Goal: Information Seeking & Learning: Learn about a topic

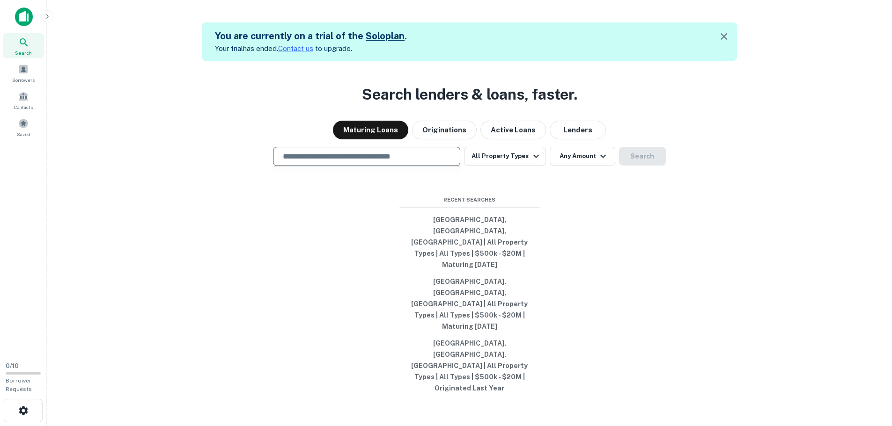
click at [305, 162] on input "text" at bounding box center [366, 156] width 179 height 11
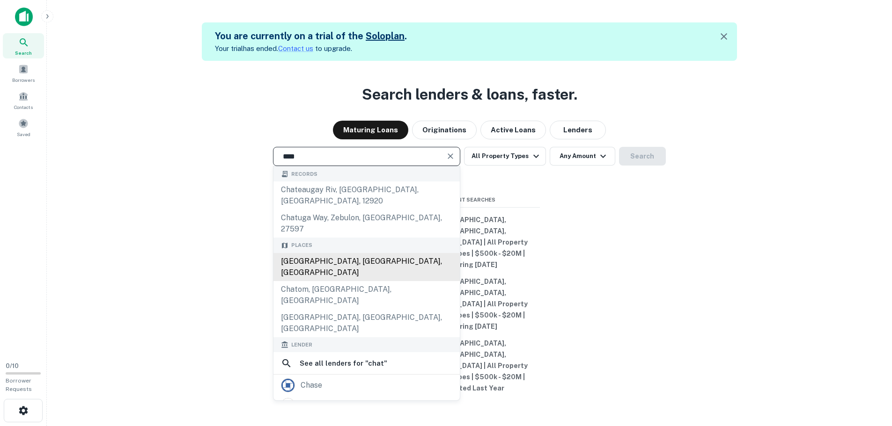
click at [343, 268] on div "[GEOGRAPHIC_DATA], [GEOGRAPHIC_DATA], [GEOGRAPHIC_DATA]" at bounding box center [366, 267] width 186 height 28
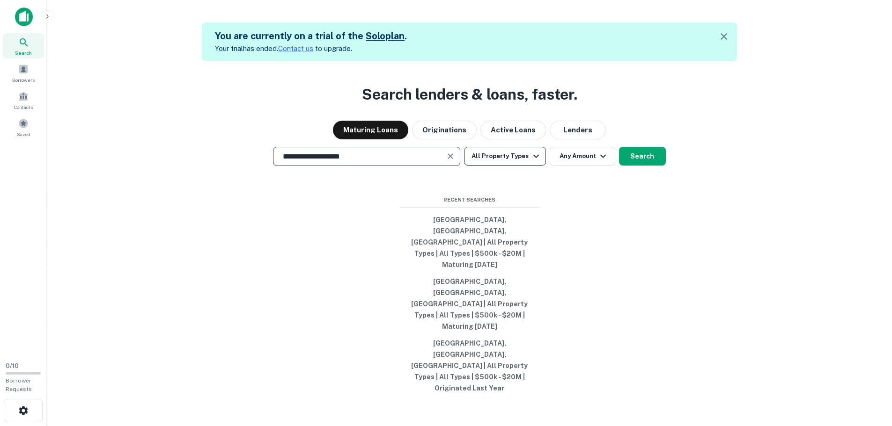
type input "**********"
click at [534, 162] on icon "button" at bounding box center [535, 156] width 11 height 11
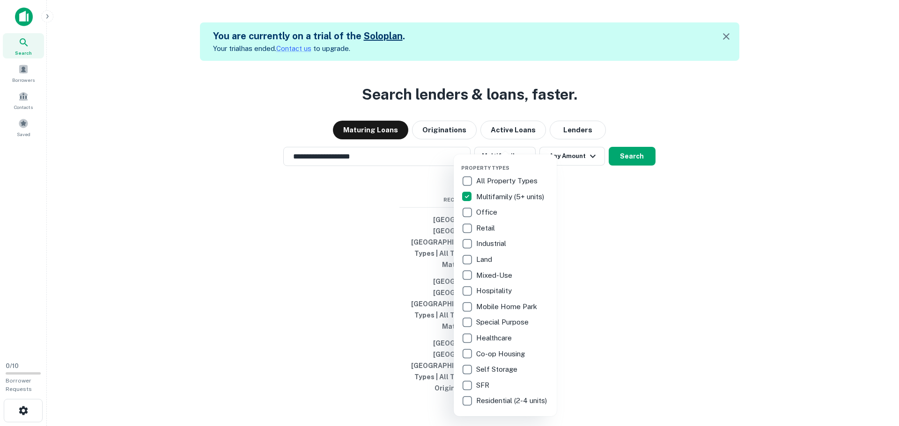
click at [624, 189] on div at bounding box center [449, 213] width 899 height 426
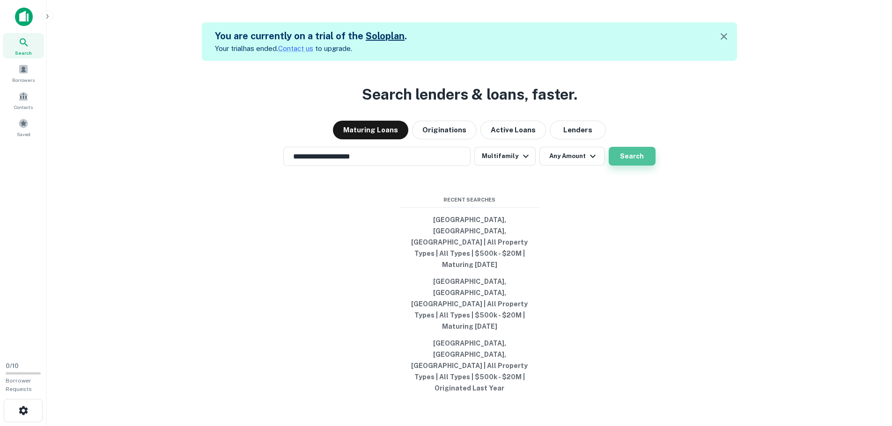
click at [641, 166] on button "Search" at bounding box center [632, 156] width 47 height 19
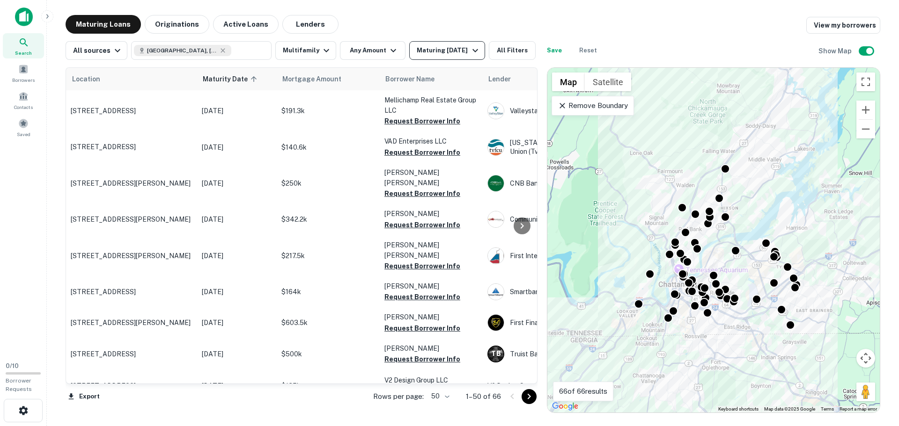
click at [438, 53] on div "Maturing [DATE]" at bounding box center [449, 50] width 64 height 11
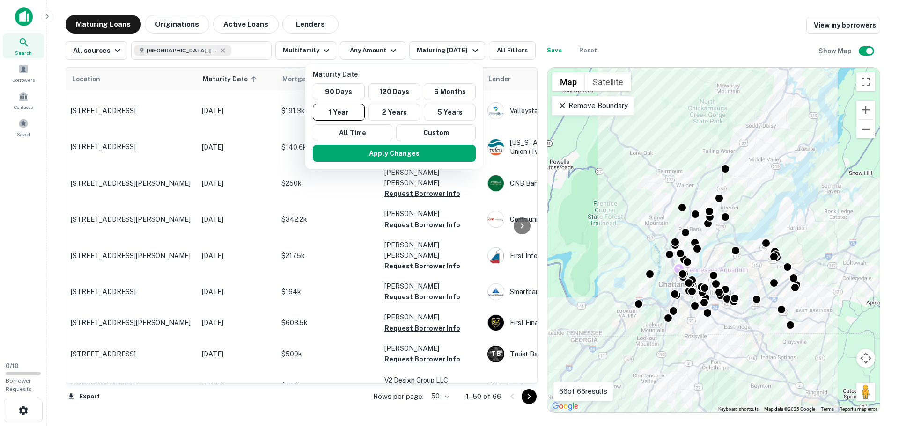
click at [513, 49] on div at bounding box center [449, 213] width 899 height 426
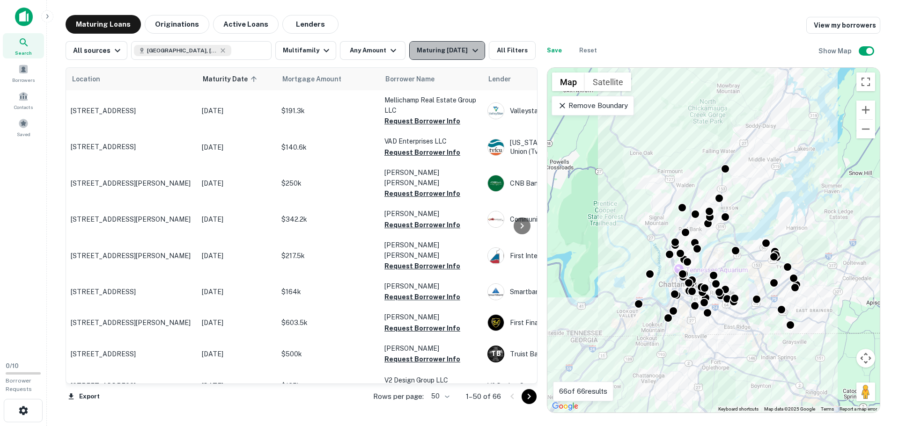
click at [457, 48] on div "Maturing [DATE]" at bounding box center [449, 50] width 64 height 11
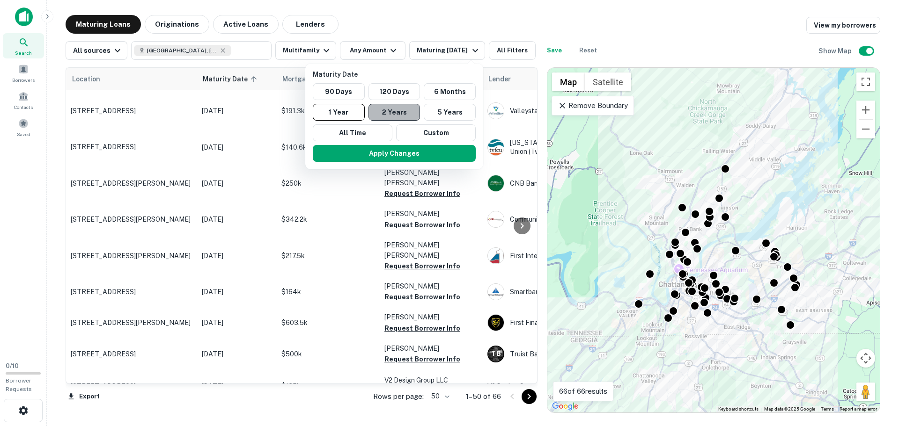
click at [393, 111] on button "2 Years" at bounding box center [394, 112] width 52 height 17
click at [386, 156] on button "Apply Changes" at bounding box center [398, 153] width 163 height 17
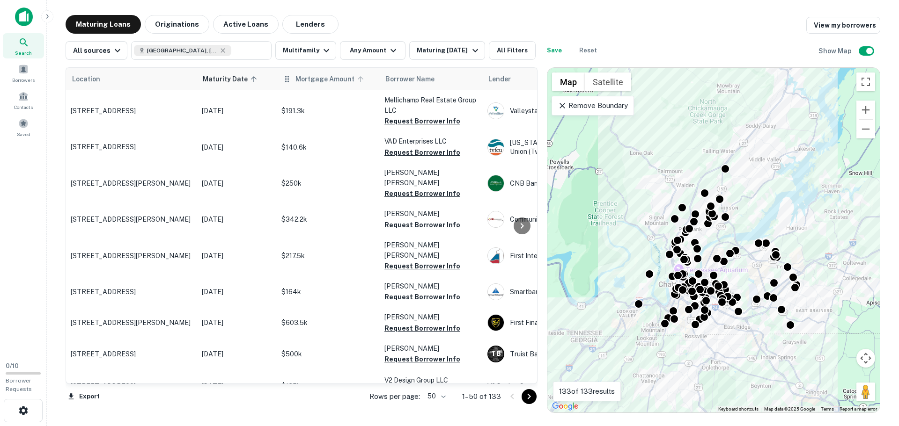
click at [302, 77] on span "Mortgage Amount" at bounding box center [330, 78] width 71 height 11
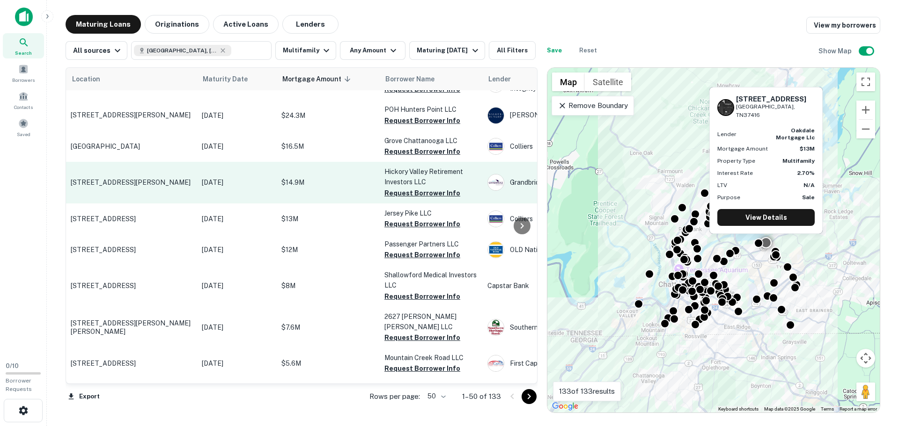
scroll to position [328, 0]
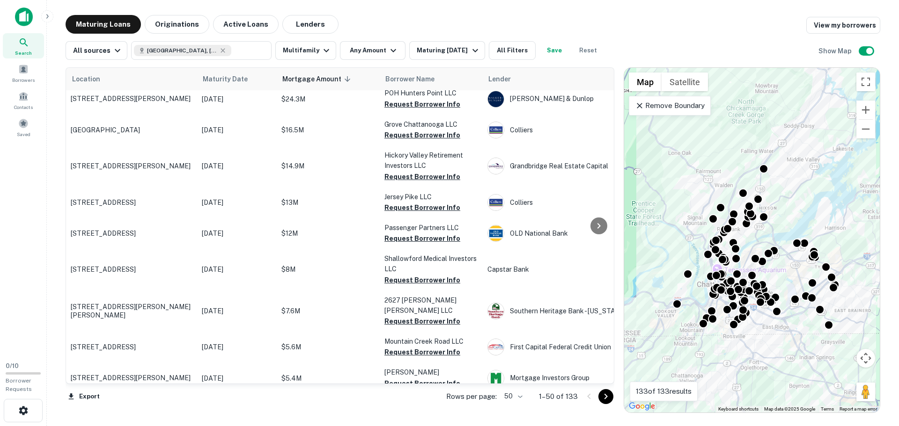
drag, startPoint x: 546, startPoint y: 304, endPoint x: 623, endPoint y: 318, distance: 78.5
click at [623, 318] on div at bounding box center [618, 240] width 9 height 346
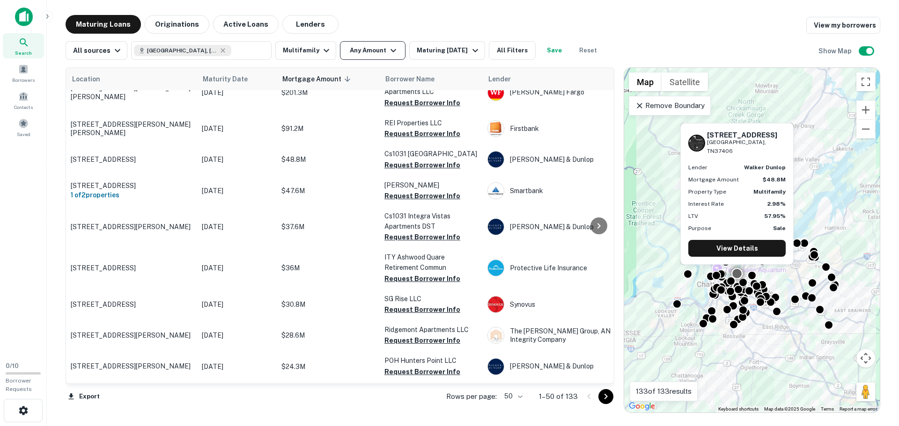
scroll to position [0, 0]
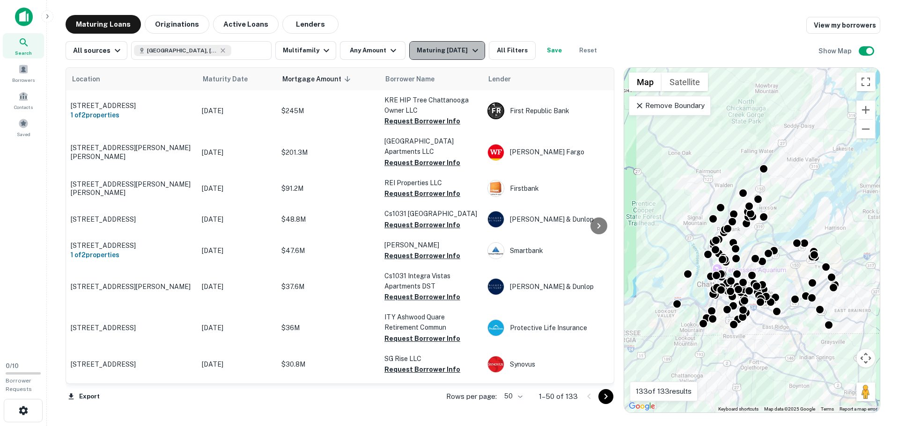
click at [428, 52] on div "Maturing [DATE]" at bounding box center [449, 50] width 64 height 11
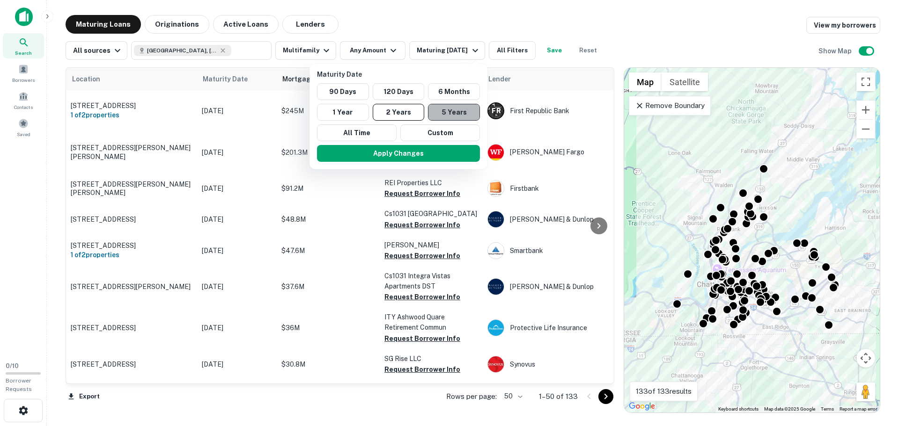
click at [455, 115] on button "5 Years" at bounding box center [454, 112] width 52 height 17
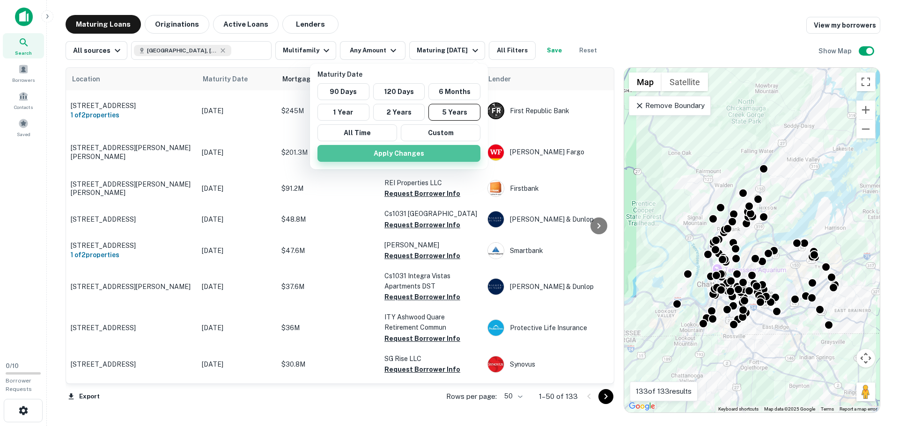
click at [430, 154] on button "Apply Changes" at bounding box center [398, 153] width 163 height 17
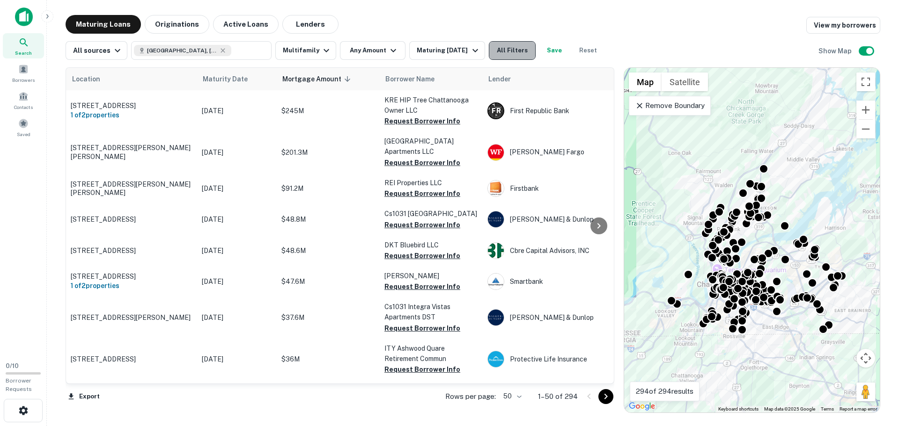
click at [506, 52] on button "All Filters" at bounding box center [512, 50] width 47 height 19
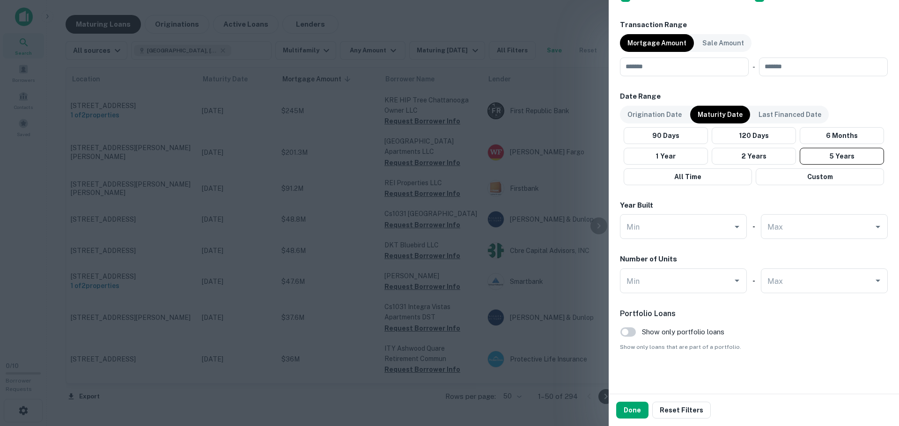
scroll to position [468, 0]
click at [686, 289] on div "Min" at bounding box center [683, 280] width 127 height 25
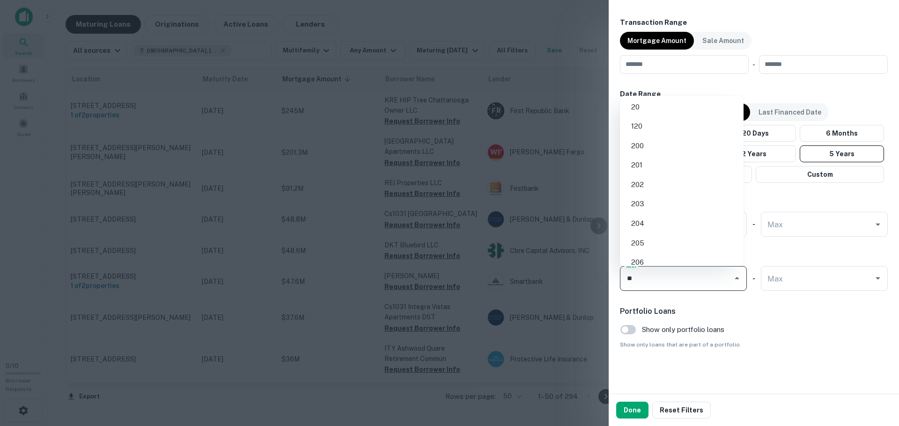
type input "**"
click at [733, 315] on h6 "Portfolio Loans" at bounding box center [754, 311] width 268 height 11
click at [714, 286] on input "Min" at bounding box center [676, 279] width 104 height 16
click at [675, 228] on li "70" at bounding box center [681, 232] width 116 height 17
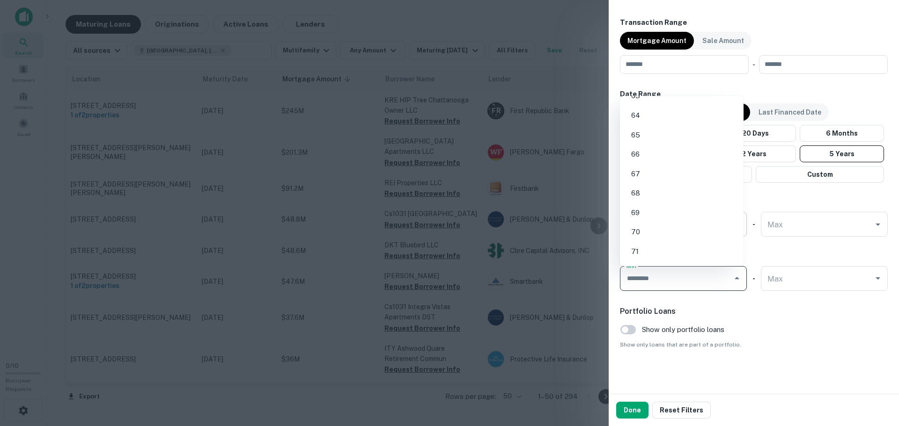
type input "**"
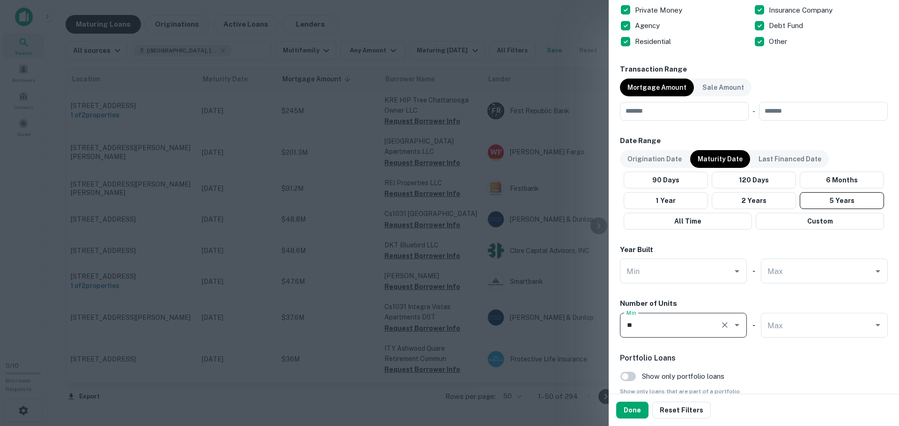
scroll to position [376, 0]
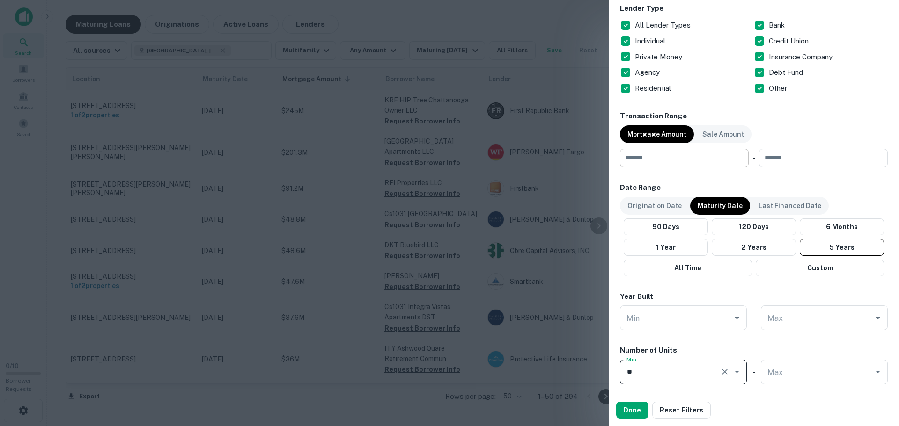
click at [656, 160] on input "number" at bounding box center [681, 158] width 122 height 19
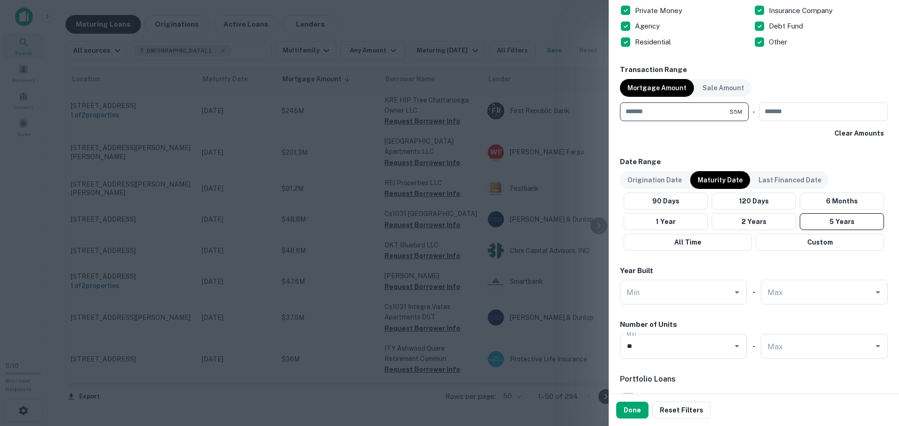
scroll to position [470, 0]
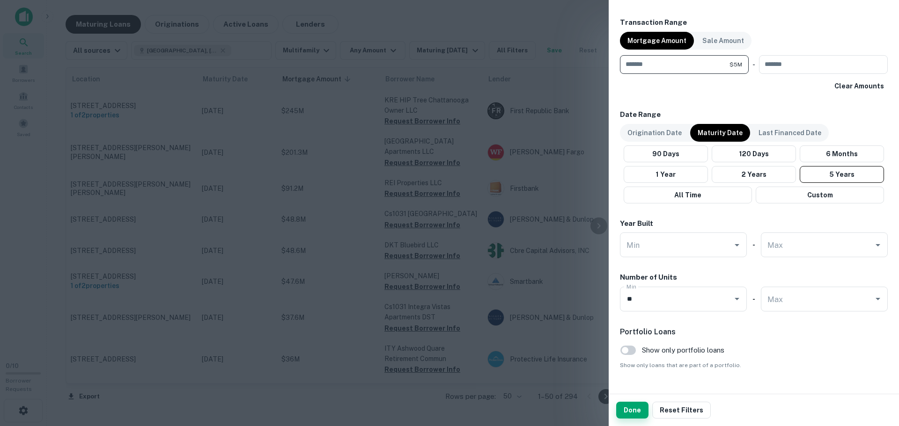
type input "*******"
click at [632, 411] on button "Done" at bounding box center [632, 410] width 32 height 17
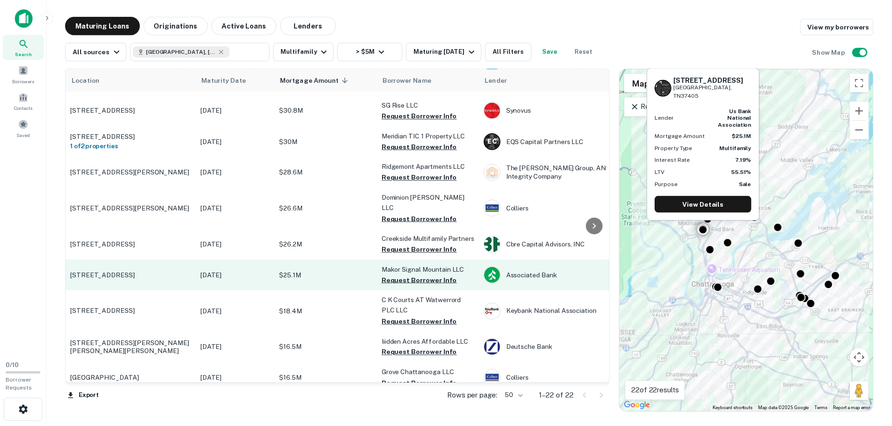
scroll to position [87, 0]
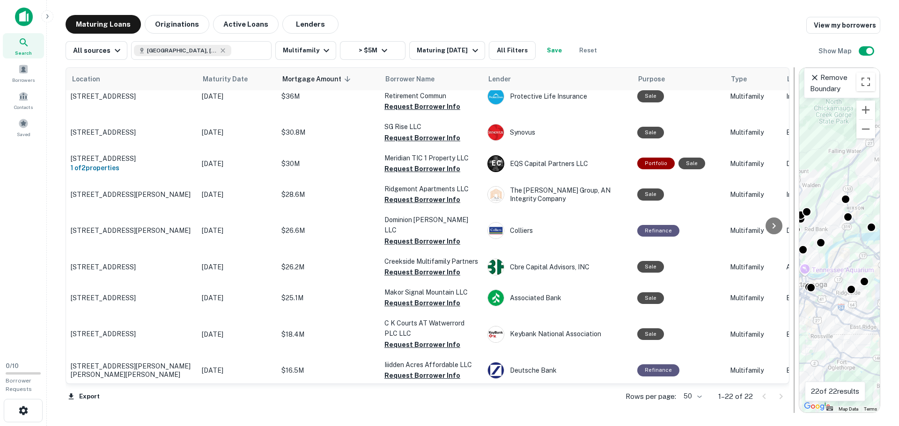
drag, startPoint x: 617, startPoint y: 166, endPoint x: 798, endPoint y: 178, distance: 181.6
click at [798, 178] on div at bounding box center [793, 240] width 9 height 346
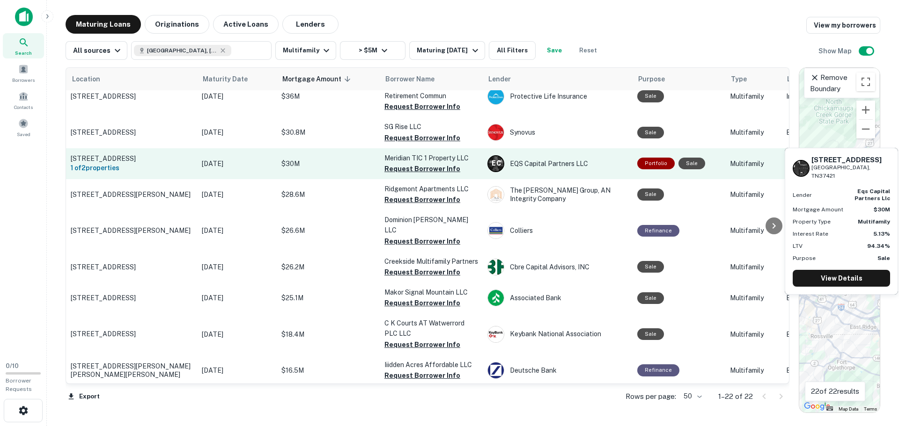
click at [748, 164] on p "Multifamily" at bounding box center [753, 164] width 47 height 10
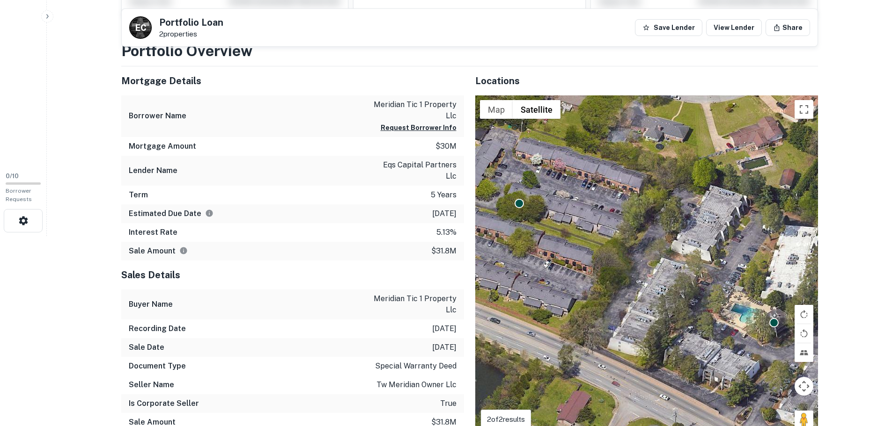
scroll to position [169, 0]
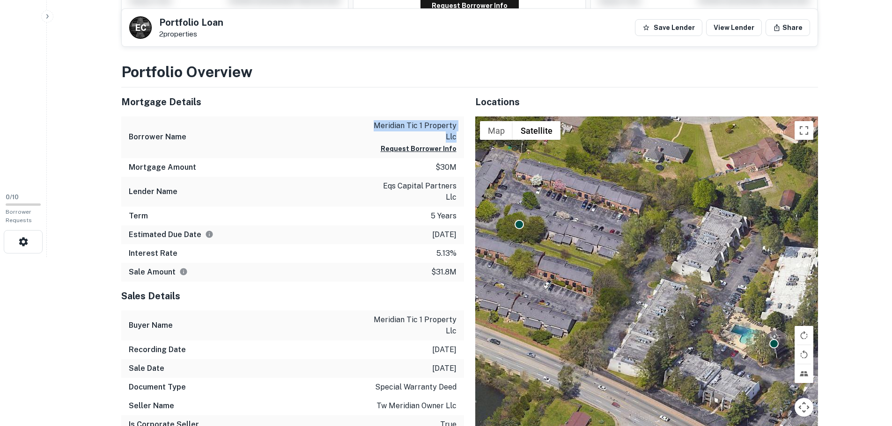
drag, startPoint x: 373, startPoint y: 120, endPoint x: 460, endPoint y: 138, distance: 88.4
click at [460, 138] on div "Borrower Name meridian tic 1 property llc Request Borrower Info" at bounding box center [292, 138] width 343 height 42
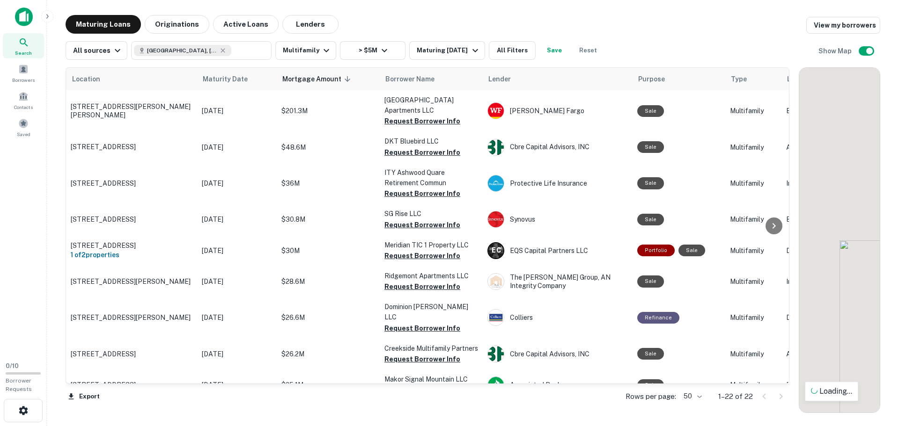
scroll to position [87, 0]
